Goal: Task Accomplishment & Management: Complete application form

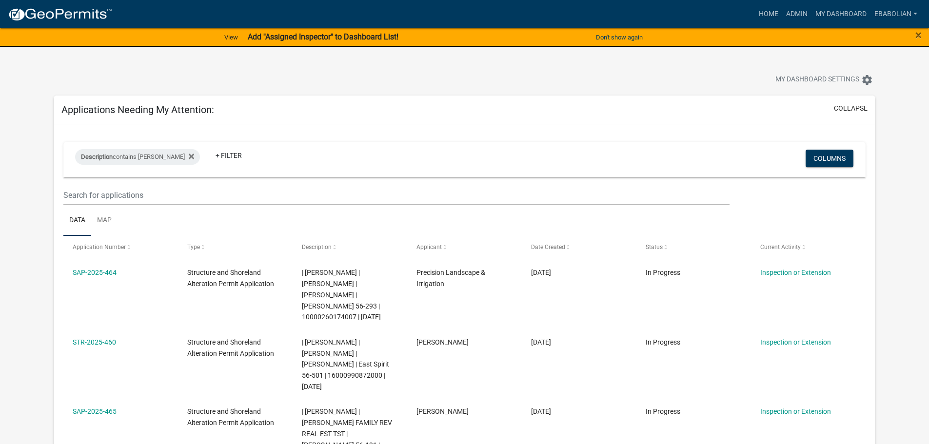
select select "3: 100"
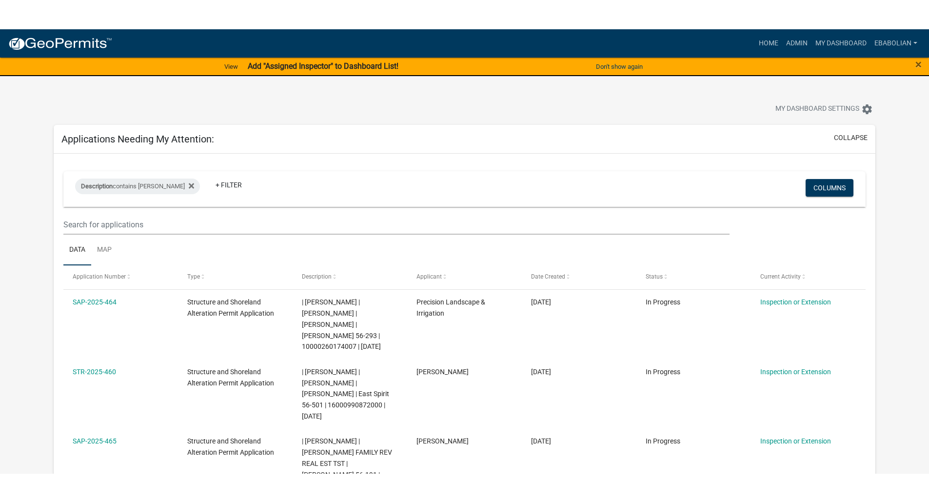
scroll to position [214, 0]
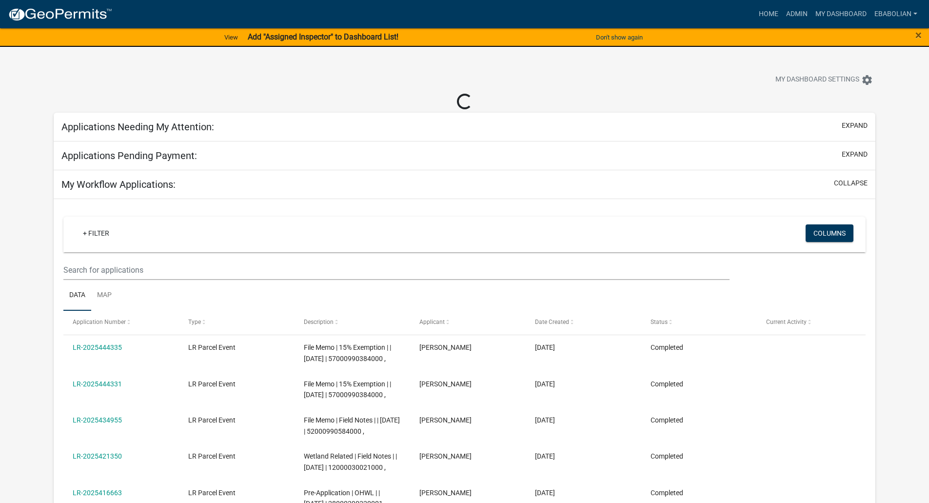
select select "3: 100"
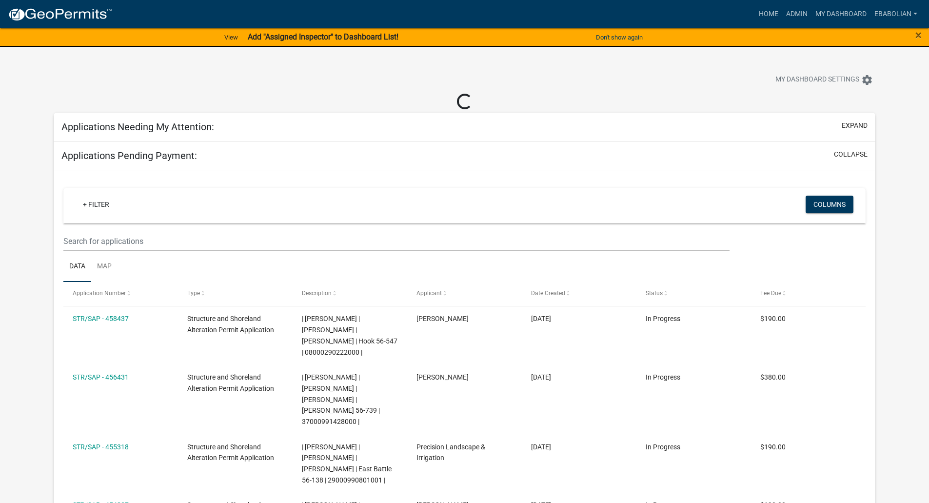
select select "3: 100"
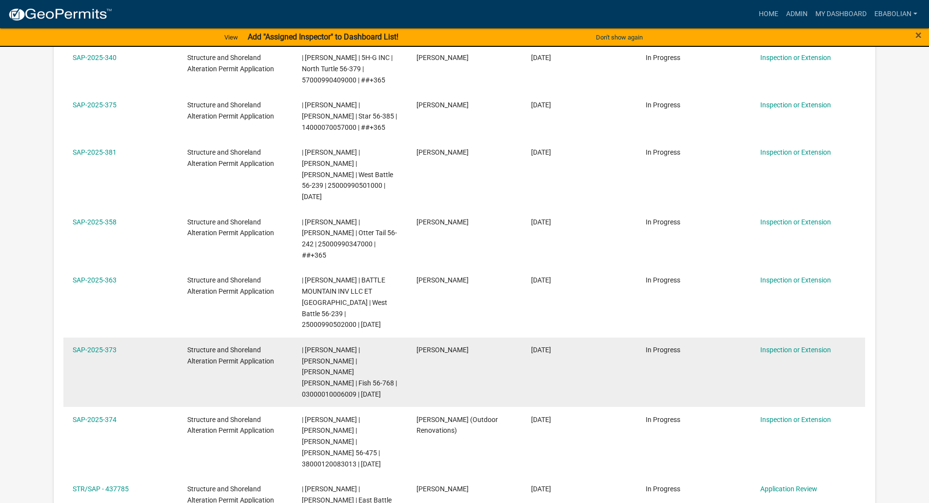
scroll to position [2048, 0]
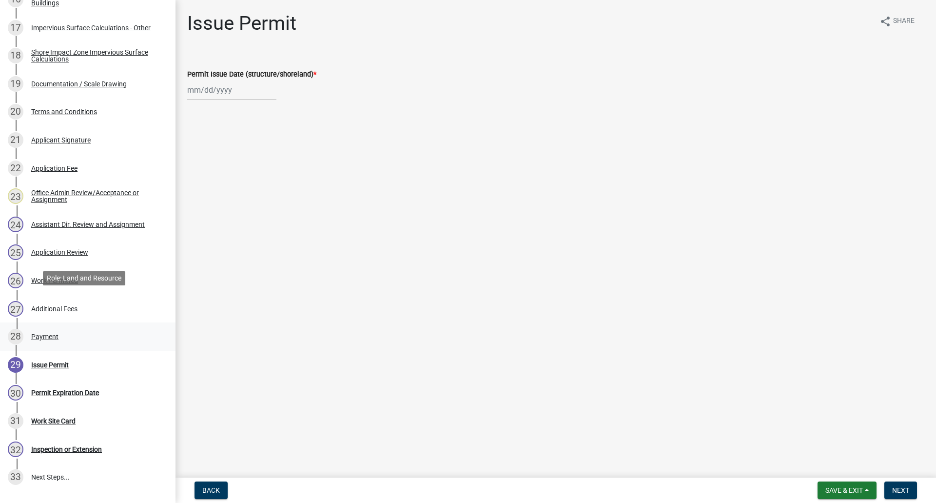
scroll to position [642, 0]
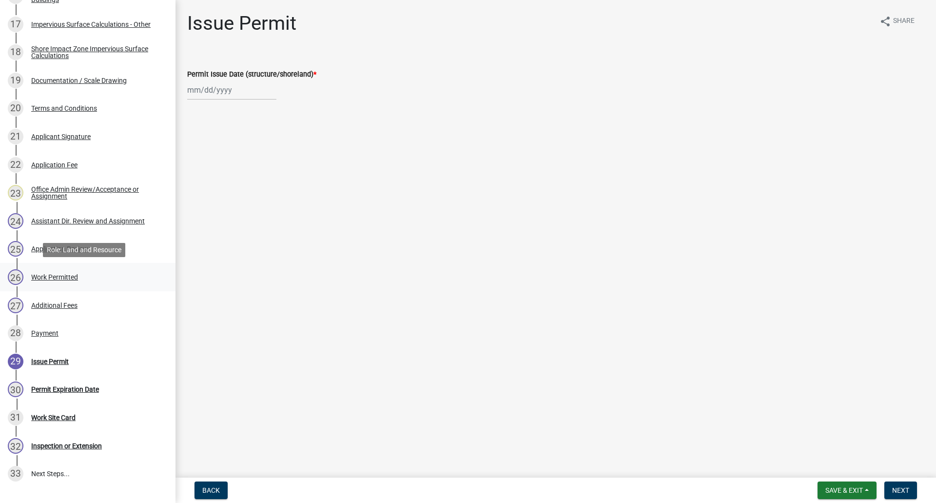
click at [51, 277] on div "Work Permitted" at bounding box center [54, 277] width 47 height 7
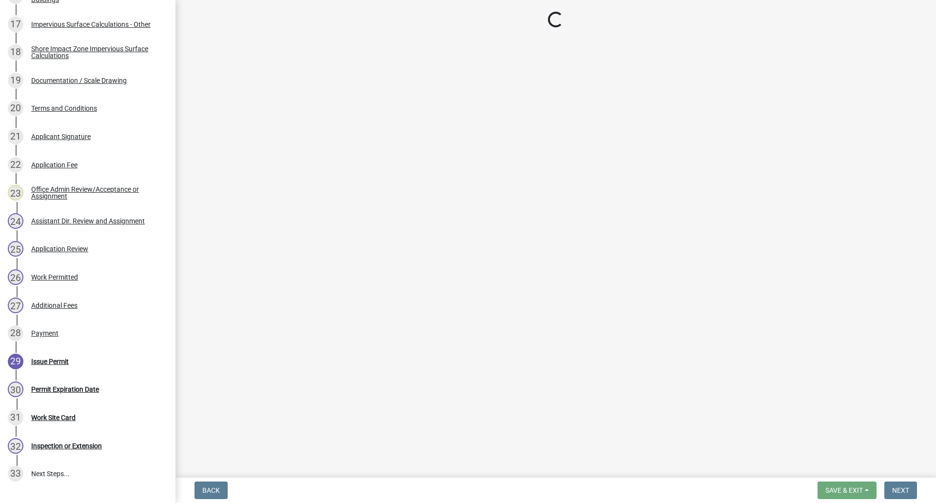
select select "f66be788-4dd6-459d-a9ec-6d83f4dfb709"
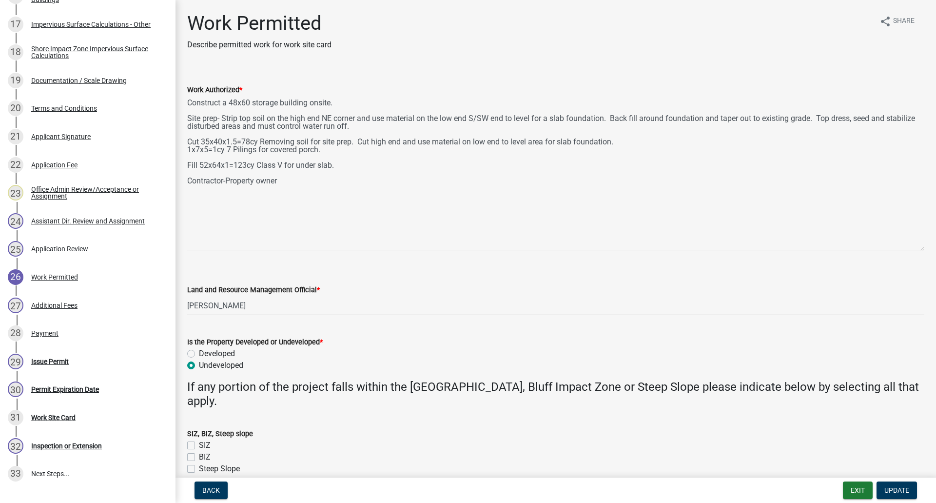
drag, startPoint x: 923, startPoint y: 139, endPoint x: 921, endPoint y: 248, distance: 109.2
click at [921, 248] on div "Work Authorized * Construct a 48x60 storage building onsite. Site prep- Strip t…" at bounding box center [556, 160] width 752 height 180
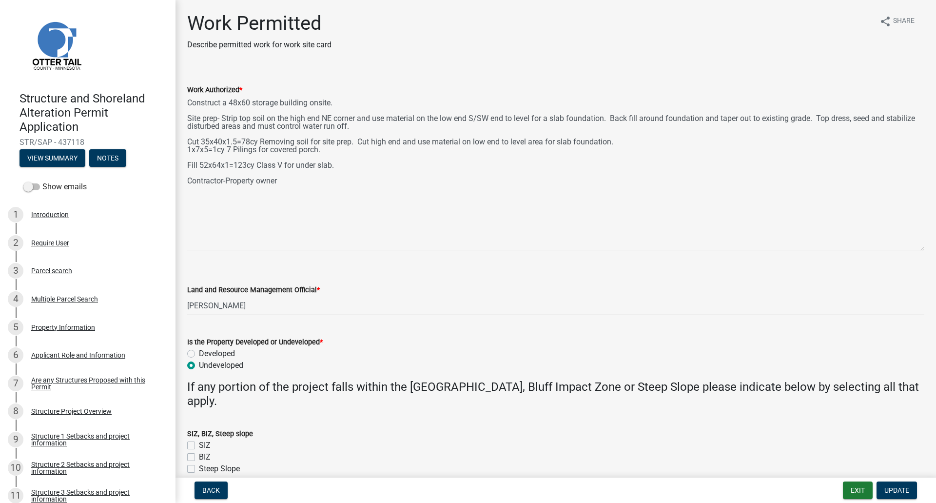
scroll to position [0, 0]
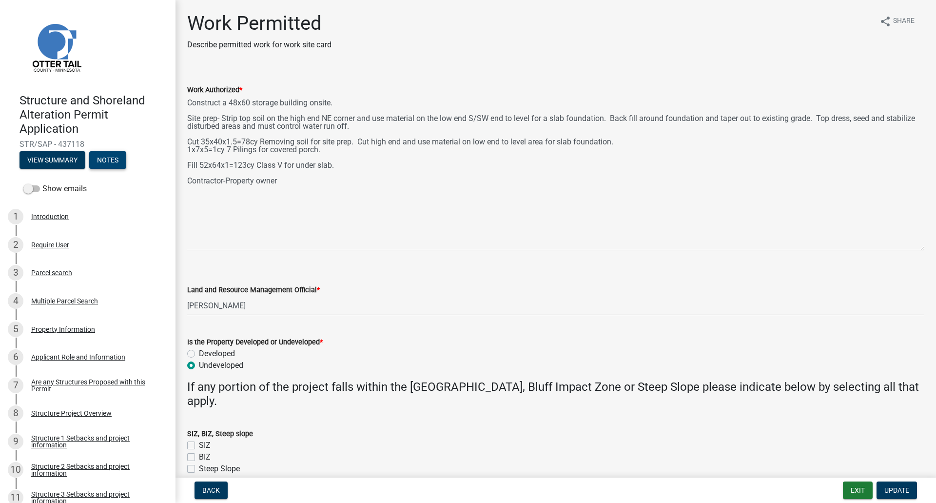
click at [101, 165] on button "Notes" at bounding box center [107, 160] width 37 height 18
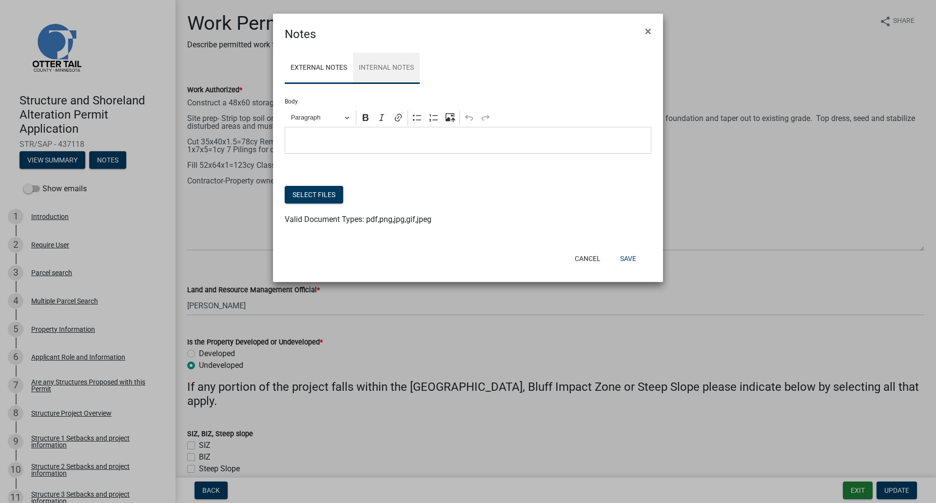
click at [398, 70] on link "Internal Notes" at bounding box center [386, 68] width 67 height 31
click at [359, 143] on p "Editor editing area: main. Press Alt+0 for help." at bounding box center [468, 141] width 356 height 12
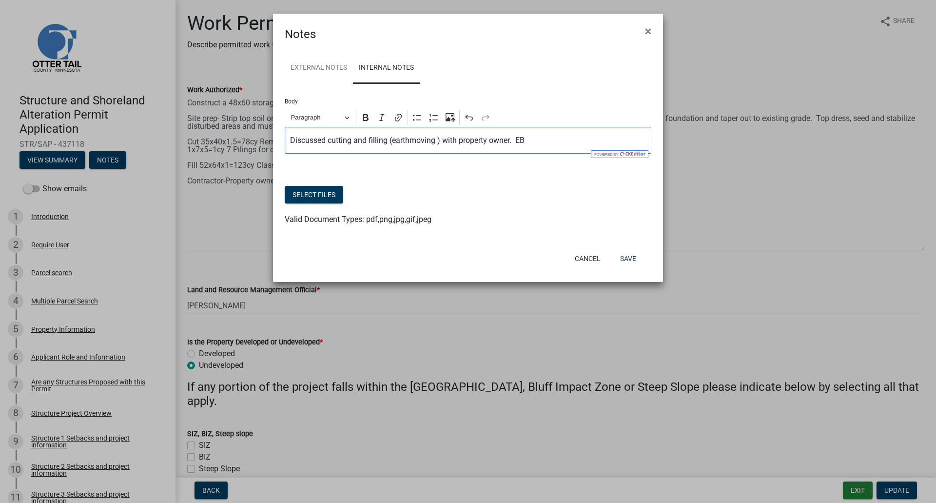
click at [516, 141] on p "Discussed cutting and filling (earthmoving ) with property owner. EB" at bounding box center [468, 141] width 356 height 12
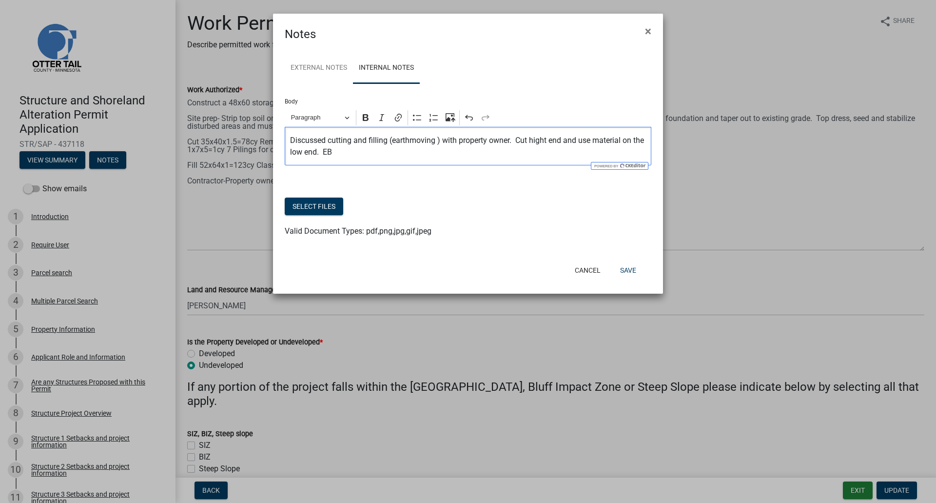
click at [538, 143] on p "Discussed cutting and filling (earthmoving ) with property owner. Cut hight end…" at bounding box center [468, 146] width 356 height 23
click at [628, 272] on button "Save" at bounding box center [628, 270] width 32 height 18
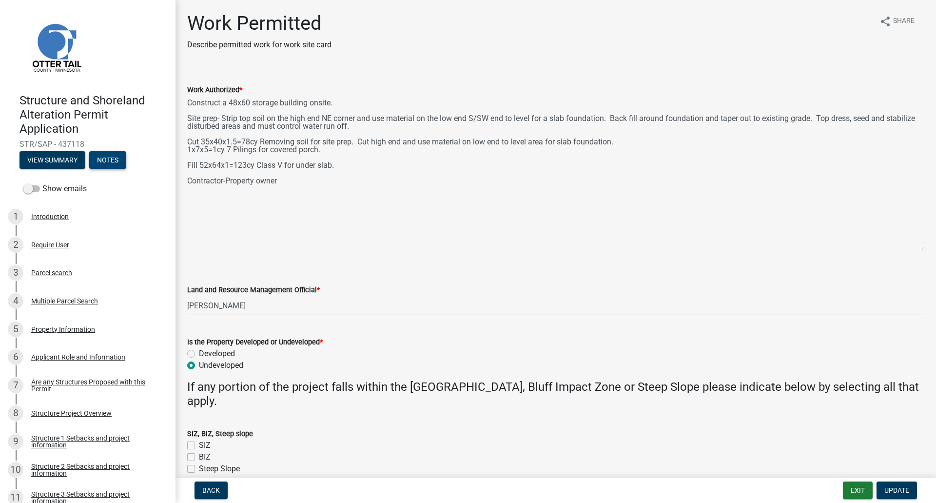
scroll to position [48, 0]
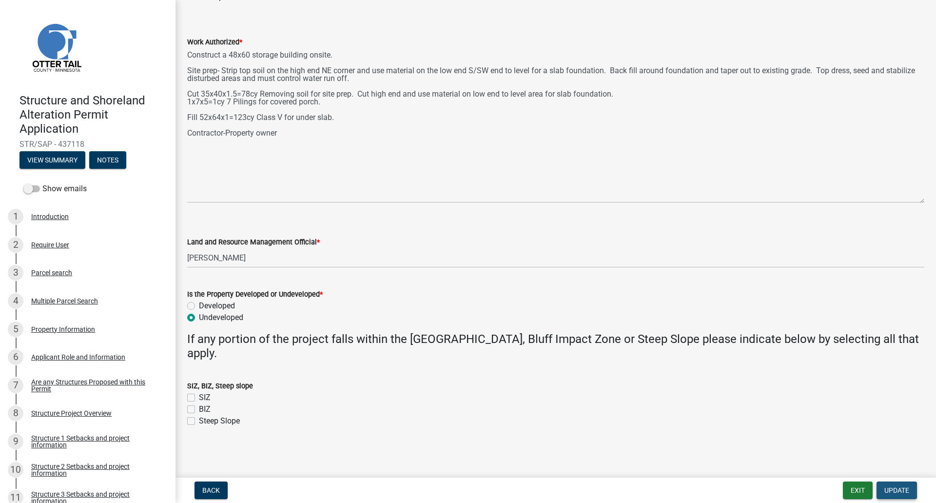
click at [891, 492] on span "Update" at bounding box center [897, 490] width 25 height 8
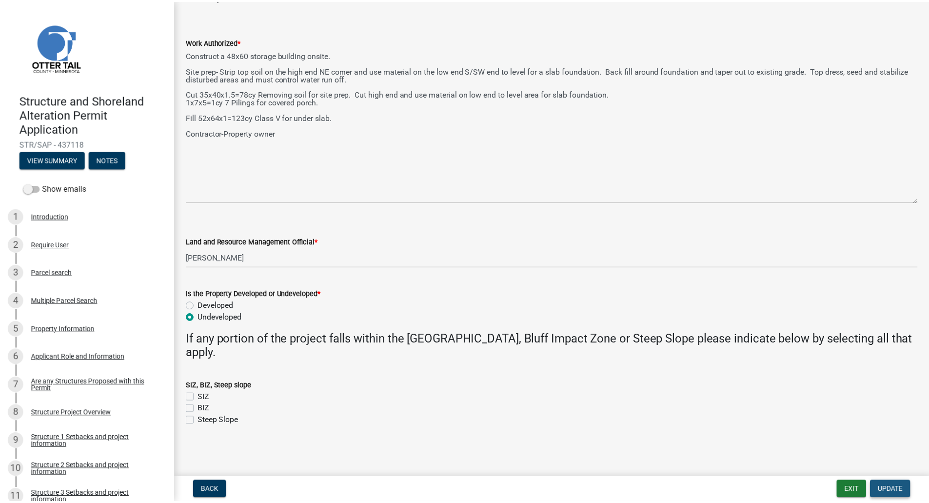
scroll to position [0, 0]
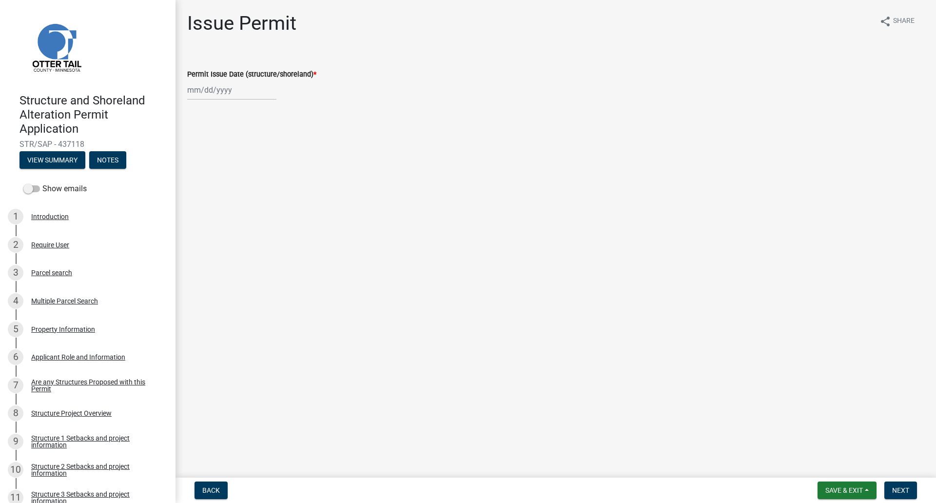
select select "8"
select select "2025"
click at [203, 87] on div "Jan Feb Mar Apr May Jun Jul Aug Sep Oct Nov Dec 1525 1526 1527 1528 1529 1530 1…" at bounding box center [231, 90] width 89 height 20
click at [226, 170] on div "13" at bounding box center [228, 173] width 16 height 16
type input "08/13/2025"
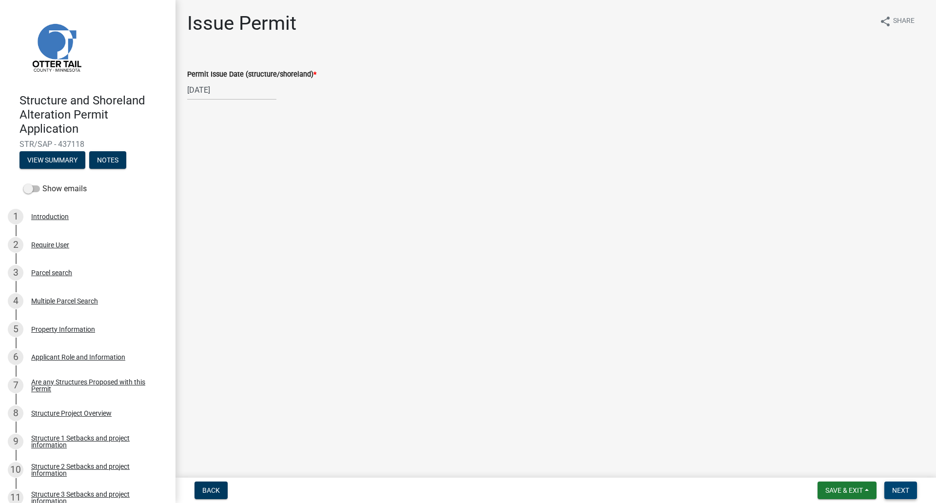
click at [900, 490] on span "Next" at bounding box center [900, 490] width 17 height 8
click at [112, 162] on button "Notes" at bounding box center [107, 160] width 37 height 18
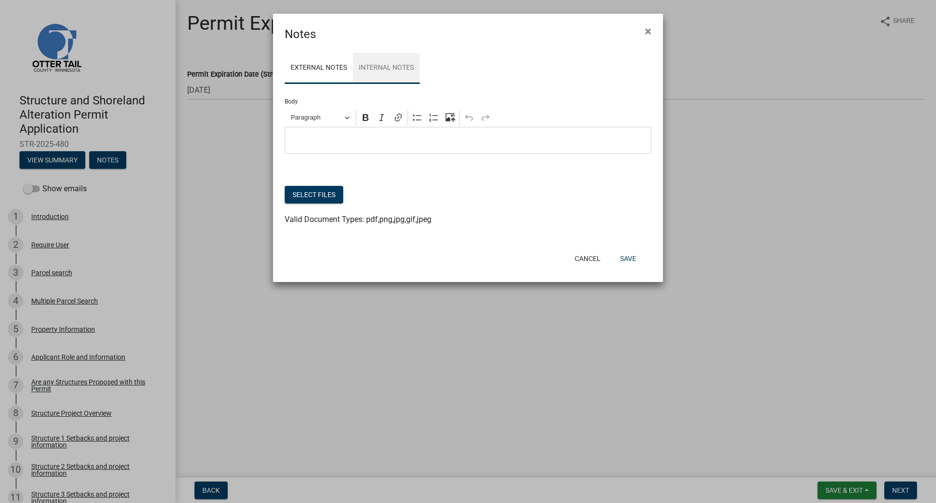
click at [400, 67] on link "Internal Notes" at bounding box center [386, 68] width 67 height 31
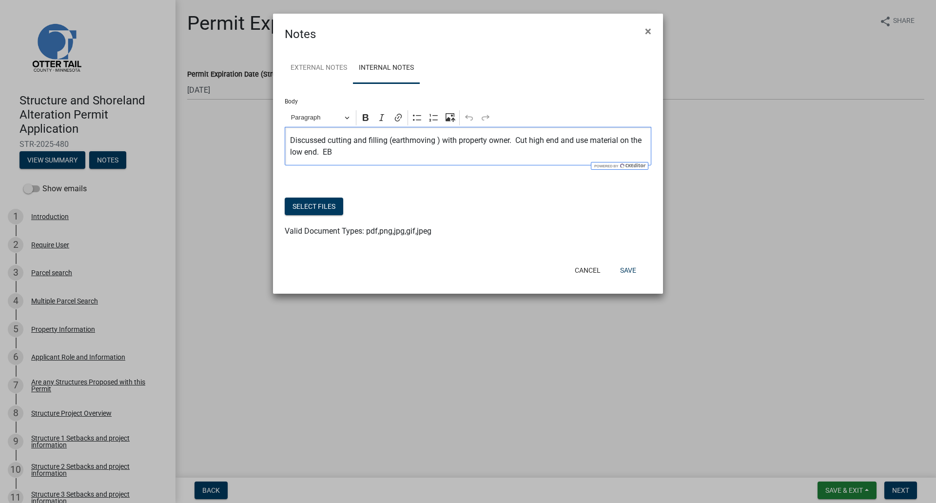
click at [323, 151] on p "Discussed cutting and filling (earthmoving ) with property owner. Cut high end …" at bounding box center [468, 146] width 356 height 23
click at [629, 269] on button "Save" at bounding box center [628, 270] width 32 height 18
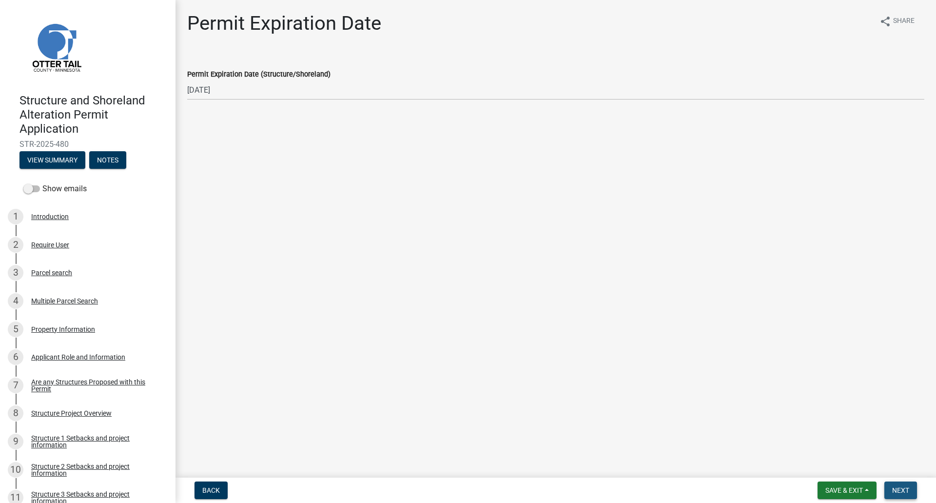
click at [904, 492] on span "Next" at bounding box center [900, 490] width 17 height 8
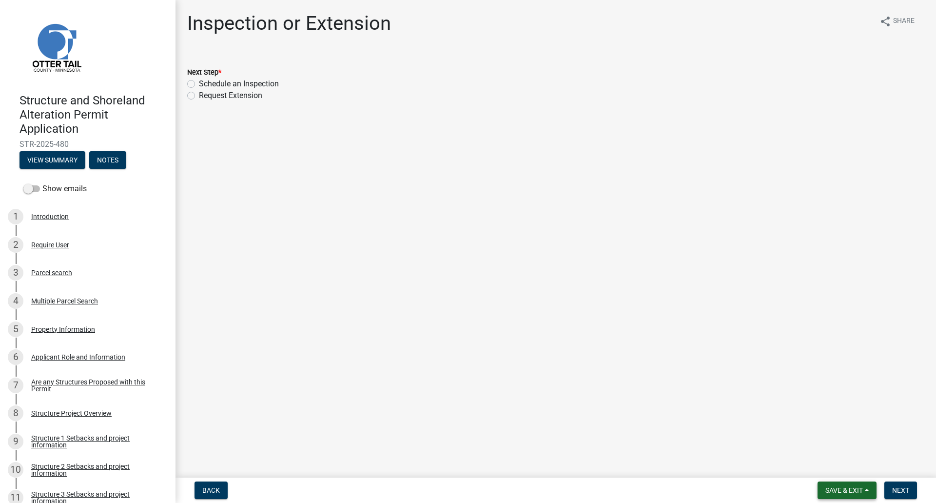
click at [849, 482] on button "Save & Exit" at bounding box center [847, 490] width 59 height 18
click at [828, 470] on button "Save & Exit" at bounding box center [838, 464] width 78 height 23
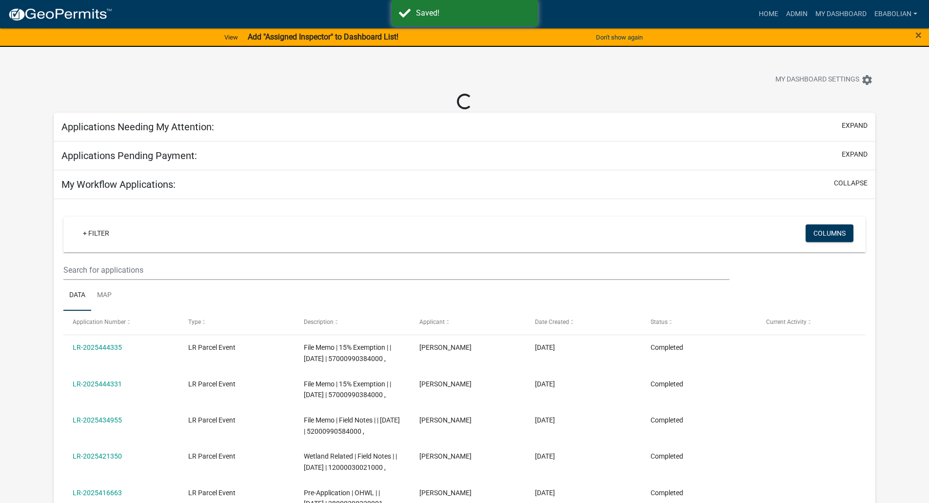
select select "3: 100"
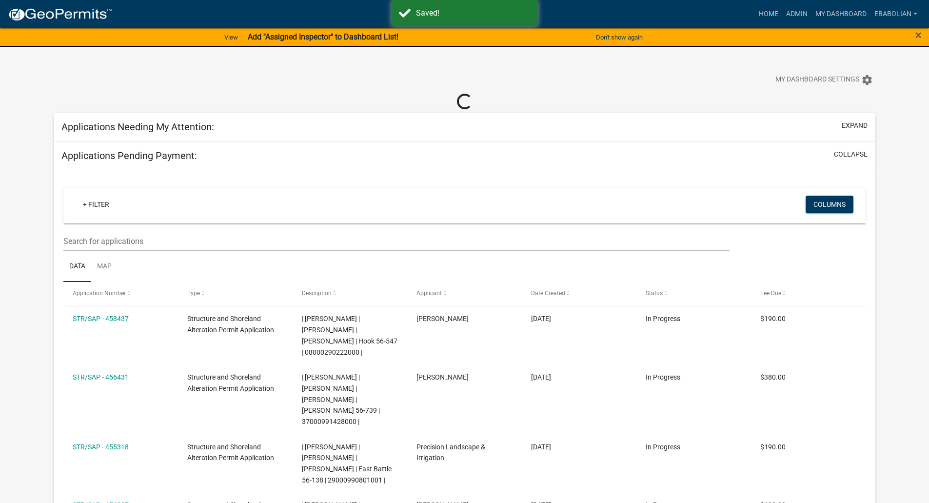
select select "3: 100"
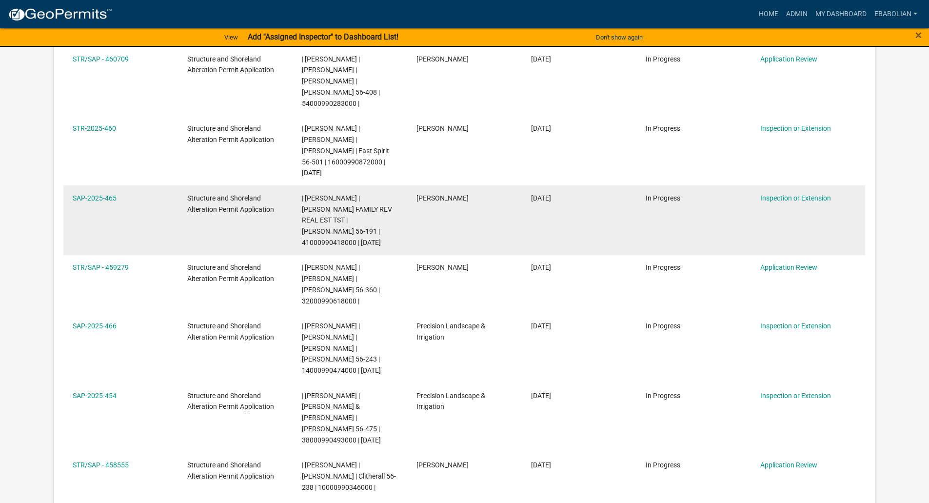
scroll to position [390, 0]
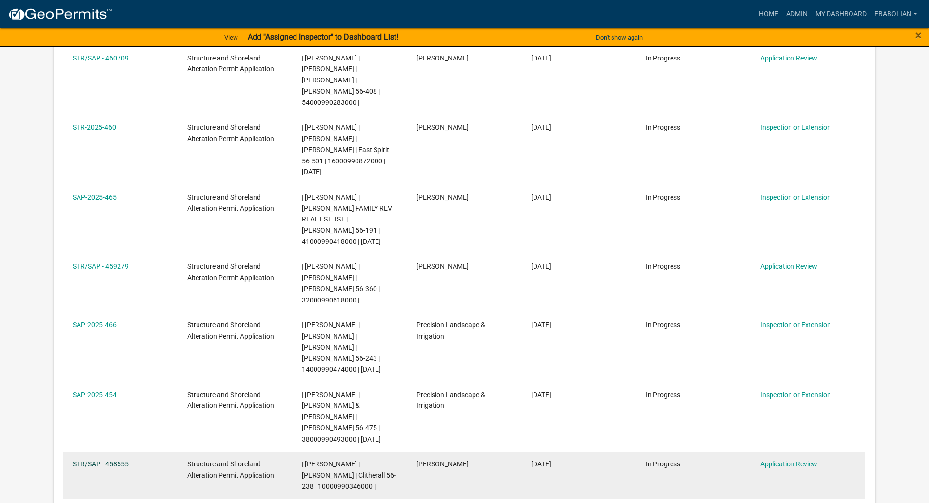
click at [124, 460] on link "STR/SAP - 458555" at bounding box center [101, 464] width 56 height 8
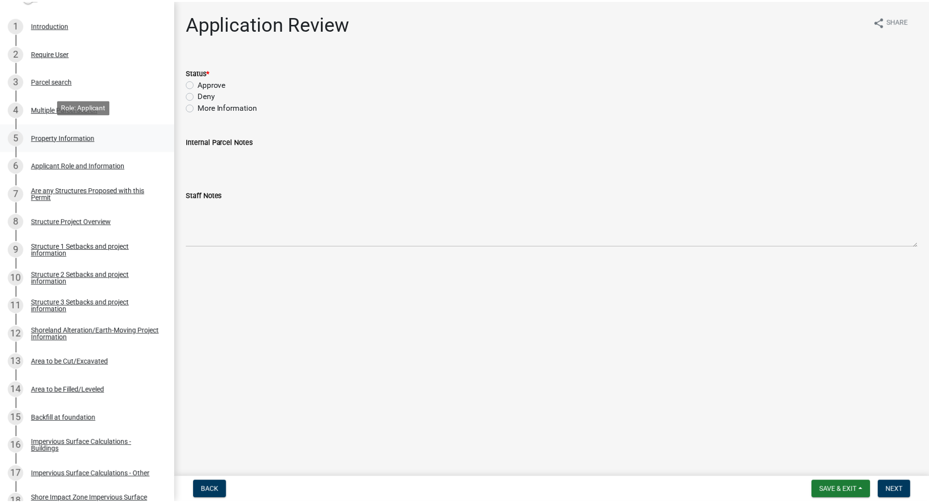
scroll to position [195, 0]
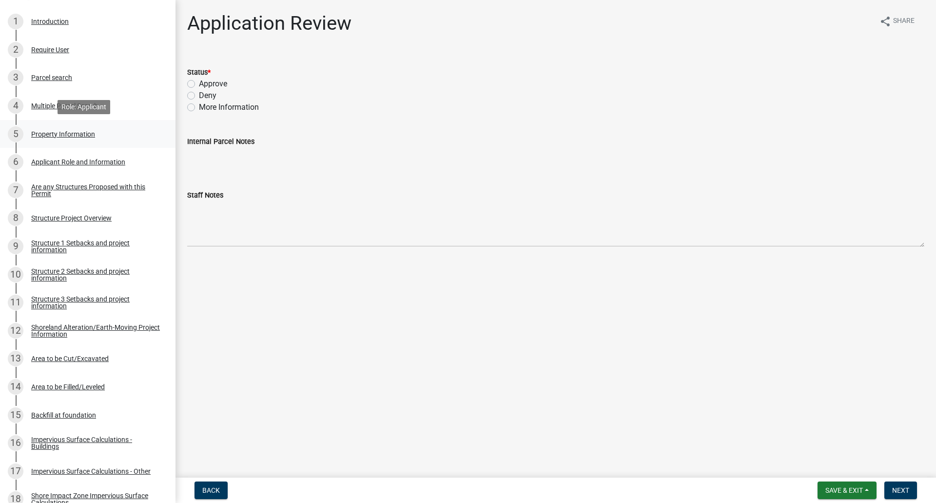
click at [59, 136] on div "Property Information" at bounding box center [63, 134] width 64 height 7
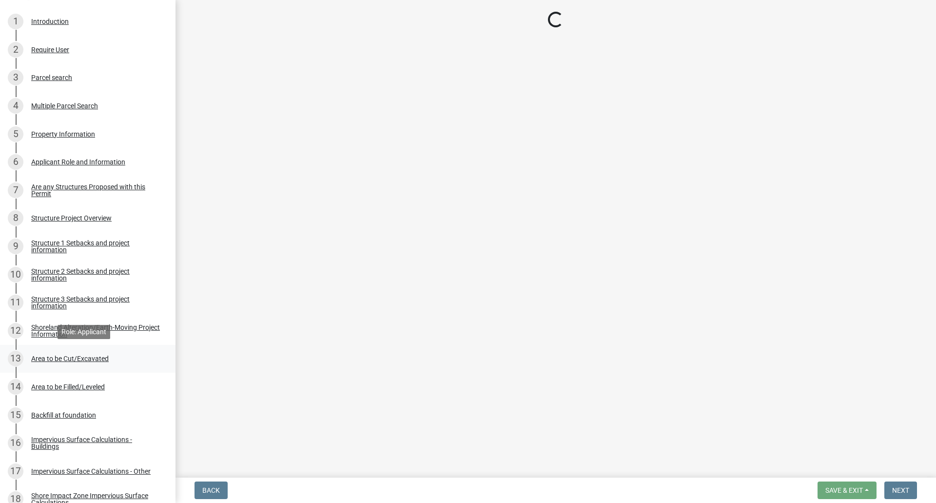
select select "f5c16213-0c4e-4fd1-bc3c-97df0c7ce0ec"
select select "9233bc03-43b7-4bc3-a622-0f4482adc204"
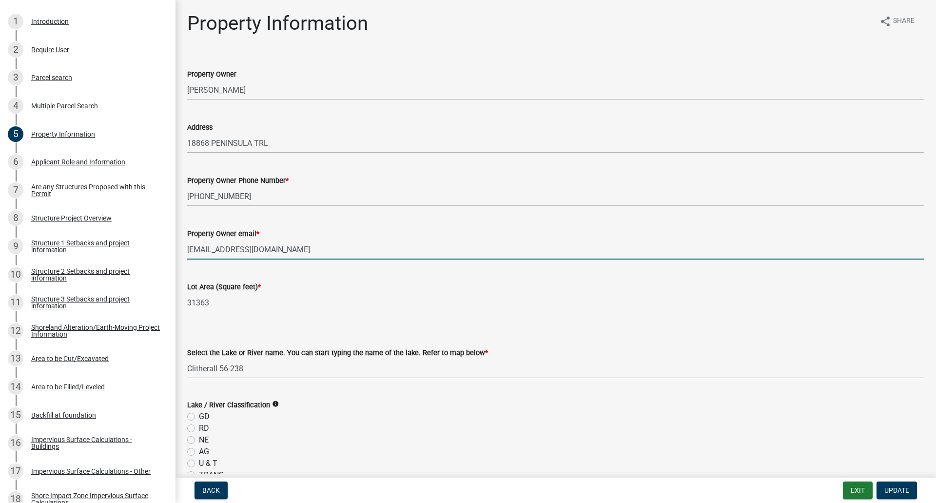
drag, startPoint x: 247, startPoint y: 250, endPoint x: 187, endPoint y: 253, distance: 59.5
click at [187, 253] on input "bitz@gctel.net" at bounding box center [555, 249] width 737 height 20
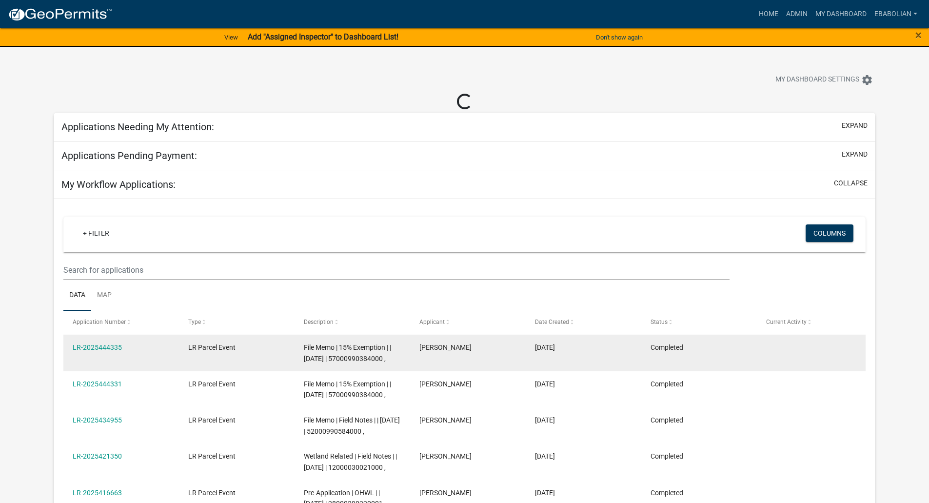
select select "3: 100"
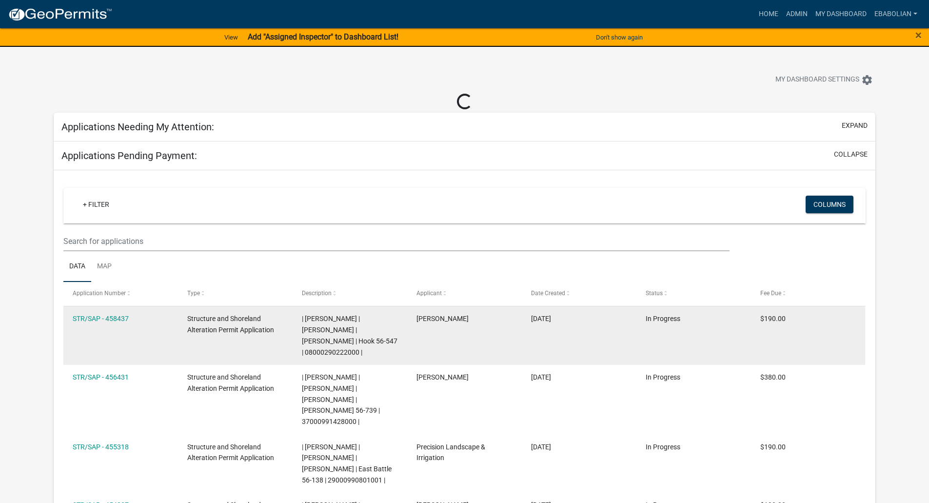
select select "3: 100"
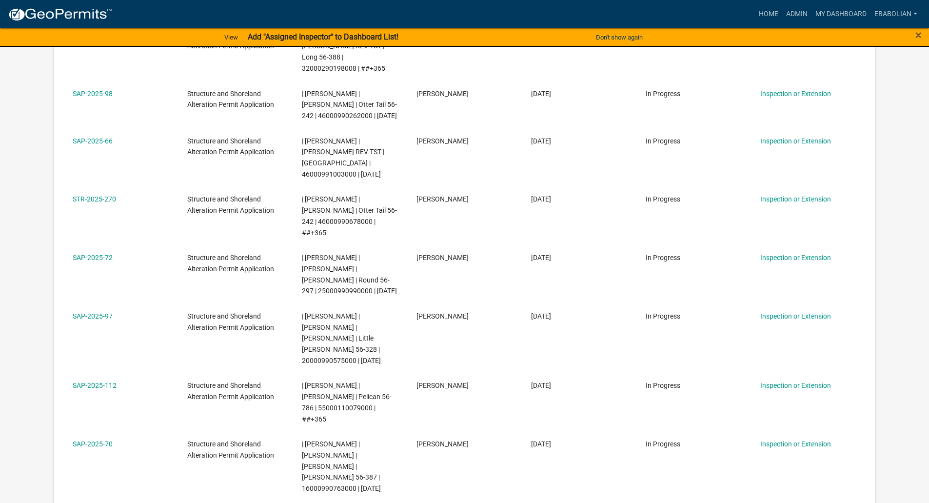
scroll to position [5968, 0]
